Goal: Transaction & Acquisition: Purchase product/service

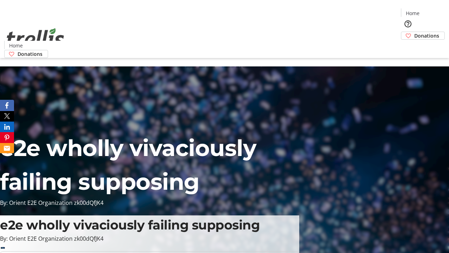
click at [414, 32] on span "Donations" at bounding box center [426, 35] width 25 height 7
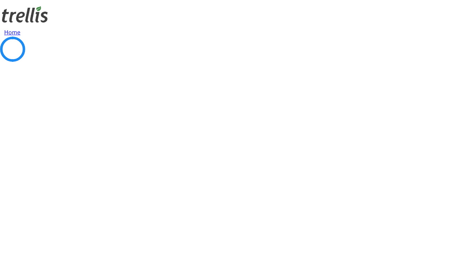
select select "CA"
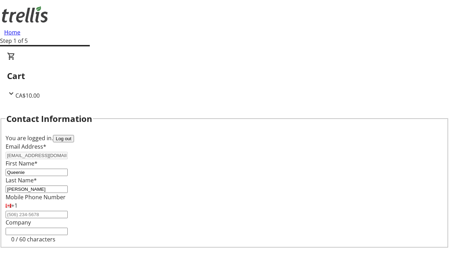
type input "[STREET_ADDRESS][PERSON_NAME]"
type input "Kelowna"
select select "BC"
type input "Kelowna"
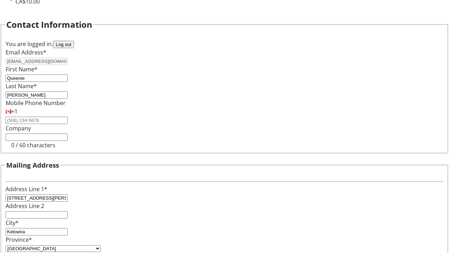
type input "V1Y 0C2"
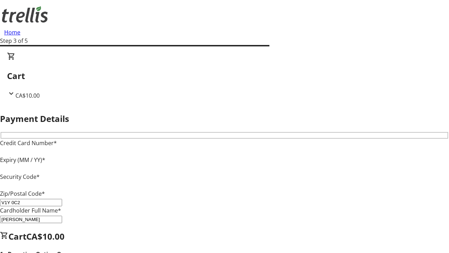
type input "V1Y 0C2"
